Goal: Task Accomplishment & Management: Manage account settings

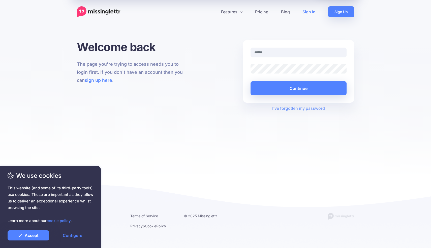
type input "**********"
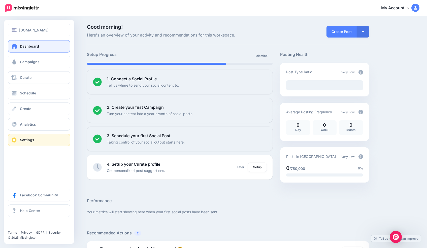
click at [36, 142] on link "Settings" at bounding box center [39, 140] width 62 height 13
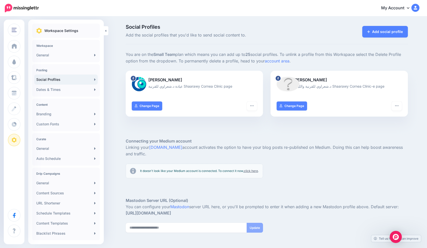
scroll to position [29, 0]
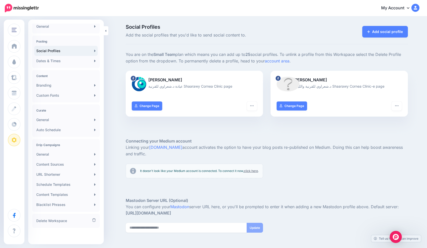
click at [409, 7] on icon at bounding box center [408, 8] width 3 height 4
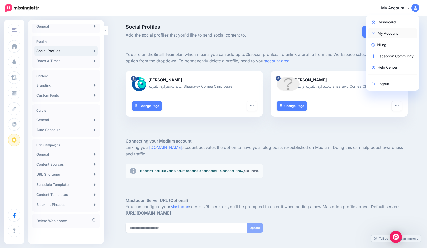
click at [387, 33] on link "My Account" at bounding box center [393, 33] width 50 height 10
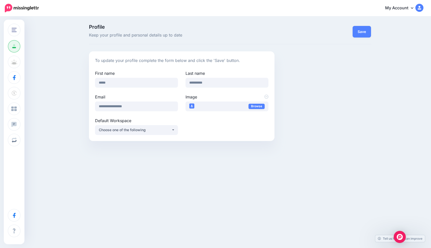
click at [37, 117] on div "**********" at bounding box center [215, 85] width 431 height 136
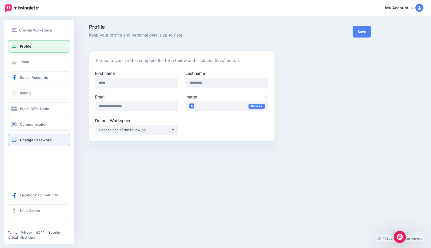
click at [18, 141] on link "Change Password" at bounding box center [39, 140] width 62 height 13
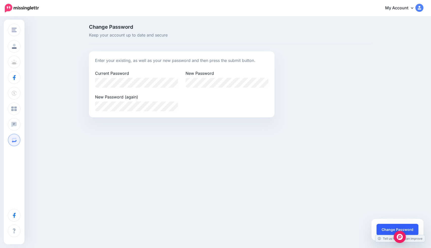
click at [392, 230] on button "Change Password" at bounding box center [397, 230] width 42 height 12
click at [404, 8] on link "My Account" at bounding box center [401, 8] width 43 height 12
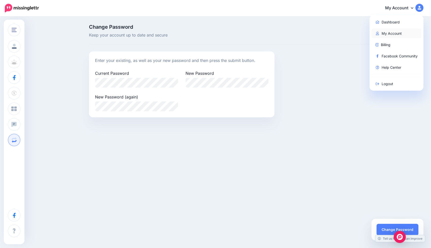
click at [387, 36] on link "My Account" at bounding box center [396, 33] width 50 height 10
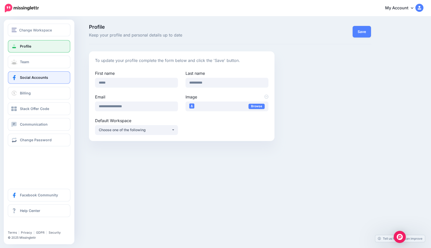
click at [44, 79] on span "Social Accounts" at bounding box center [34, 77] width 28 height 4
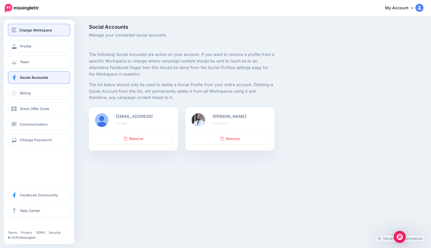
click at [20, 32] on span "Change Workspace" at bounding box center [35, 30] width 33 height 6
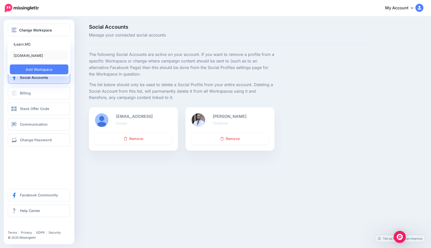
click at [33, 55] on link "[DOMAIN_NAME]" at bounding box center [39, 56] width 58 height 10
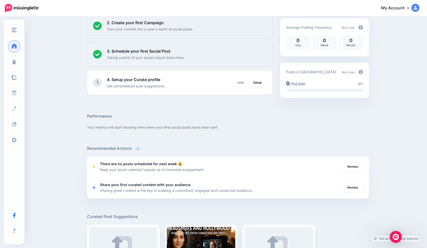
scroll to position [224, 0]
